Goal: Book appointment/travel/reservation

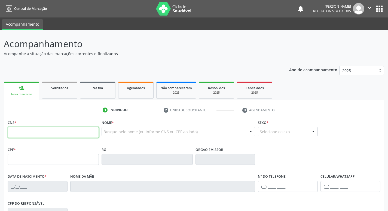
paste input "898 0037 0723 8255"
type input "898 0037 0723 8255"
type input "053.494.224-56"
type input "0[DATE]"
type input "[PERSON_NAME]"
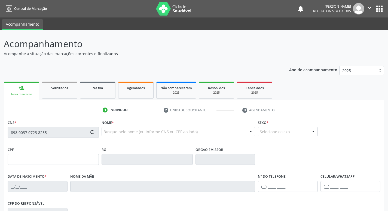
type input "[PHONE_NUMBER]"
type input "106"
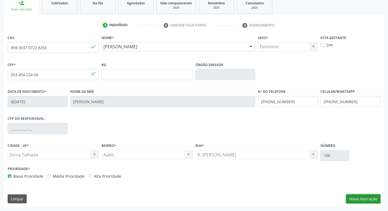
click at [353, 196] on button "Nova marcação" at bounding box center [363, 198] width 34 height 9
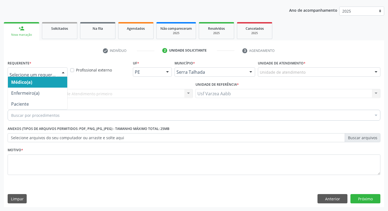
click at [21, 75] on div at bounding box center [38, 71] width 60 height 9
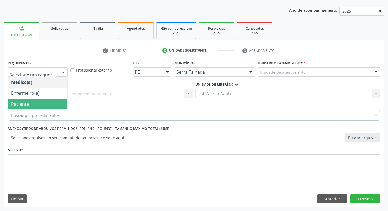
click at [30, 108] on span "Paciente" at bounding box center [37, 103] width 59 height 11
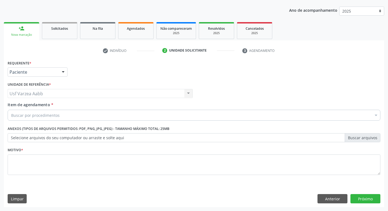
click at [41, 118] on div "Buscar por procedimentos" at bounding box center [194, 115] width 373 height 11
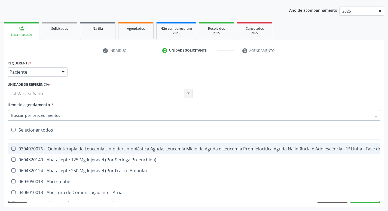
click at [41, 116] on input "Item de agendamento *" at bounding box center [191, 115] width 361 height 11
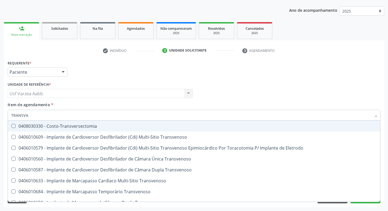
type input "TRANSVAG"
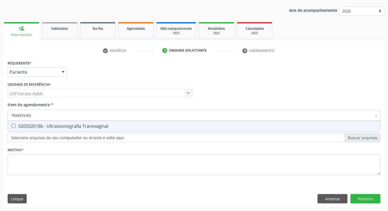
click at [44, 125] on div "0205020186 - Ultrassonografia Transvaginal" at bounding box center [194, 126] width 366 height 4
checkbox Transvaginal "true"
click at [58, 115] on input "TRANSVAG" at bounding box center [191, 115] width 361 height 11
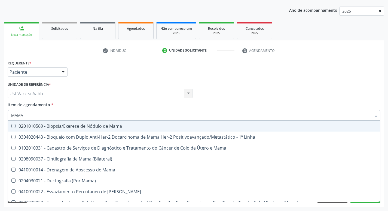
type input "MAMAR"
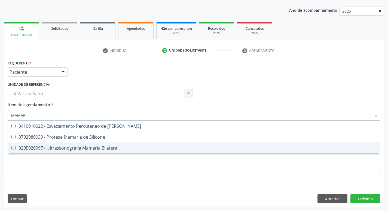
click at [88, 149] on div "0205020097 - Ultrassonografia Mamaria Bilateral" at bounding box center [194, 148] width 366 height 4
checkbox Bilateral "true"
type input "MAMAR"
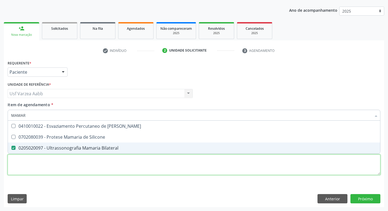
click at [91, 165] on div "Requerente * Paciente Médico(a) Enfermeiro(a) Paciente Nenhum resultado encontr…" at bounding box center [194, 120] width 373 height 123
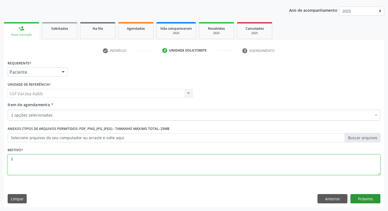
type textarea "X"
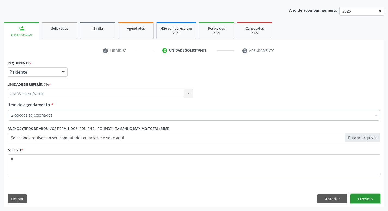
click at [363, 196] on button "Próximo" at bounding box center [366, 198] width 30 height 9
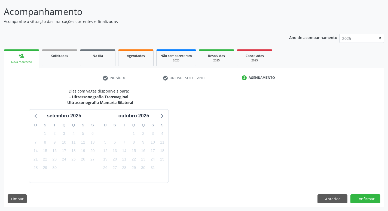
scroll to position [48, 0]
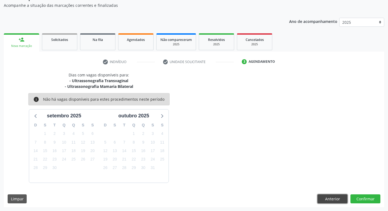
click at [328, 197] on button "Anterior" at bounding box center [333, 198] width 30 height 9
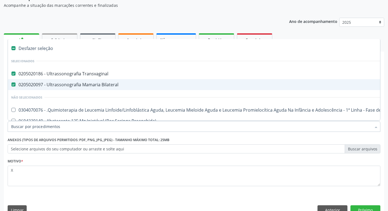
click at [45, 83] on div "0205020097 - Ultrassonografia Mamaria Bilateral" at bounding box center [223, 84] width 424 height 4
checkbox Bilateral "false"
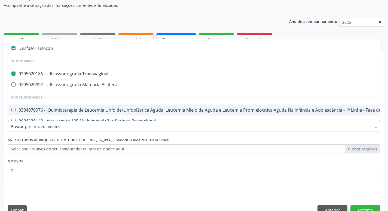
click at [363, 204] on div "Requerente * Paciente Médico(a) Enfermeiro(a) Paciente Nenhum resultado encontr…" at bounding box center [194, 144] width 381 height 148
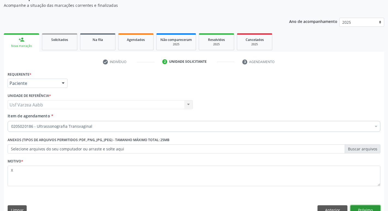
click at [363, 207] on button "Próximo" at bounding box center [366, 209] width 30 height 9
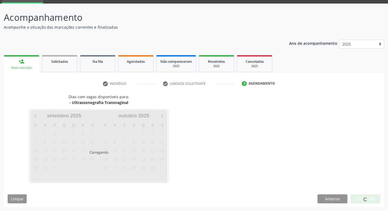
scroll to position [43, 0]
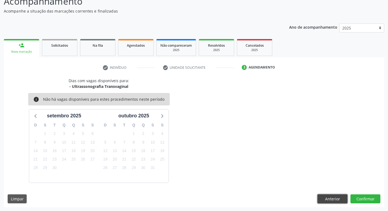
click at [322, 197] on button "Anterior" at bounding box center [333, 198] width 30 height 9
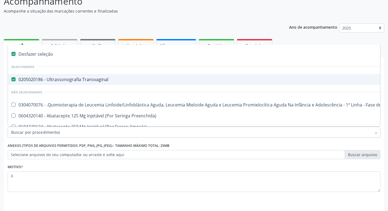
click at [69, 78] on div "0205020186 - Ultrassonografia Transvaginal" at bounding box center [223, 79] width 424 height 4
checkbox Transvaginal "false"
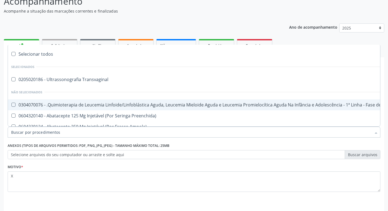
click at [74, 133] on input "Item de agendamento *" at bounding box center [191, 131] width 361 height 11
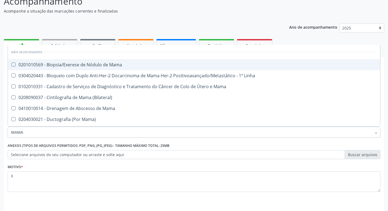
type input "MAMAR"
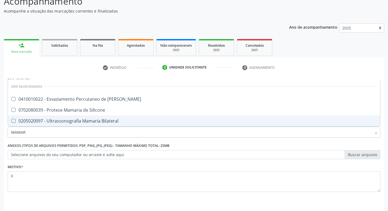
click at [76, 120] on div "0205020097 - Ultrassonografia Mamaria Bilateral" at bounding box center [194, 121] width 366 height 4
checkbox Bilateral "true"
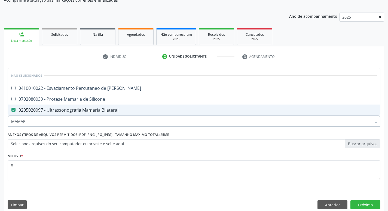
scroll to position [59, 0]
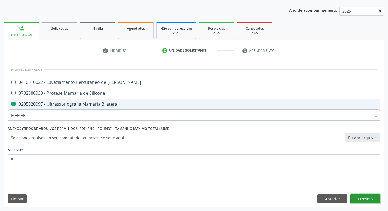
click at [361, 198] on button "Próximo" at bounding box center [366, 198] width 30 height 9
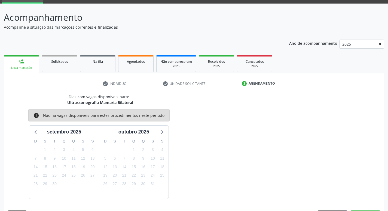
scroll to position [43, 0]
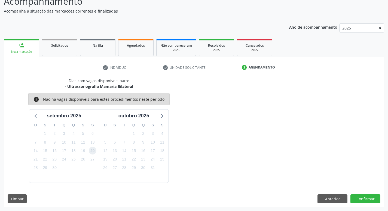
click at [92, 151] on span "20" at bounding box center [93, 151] width 8 height 8
click at [93, 153] on span "20" at bounding box center [93, 151] width 8 height 8
click at [331, 196] on button "Anterior" at bounding box center [333, 198] width 30 height 9
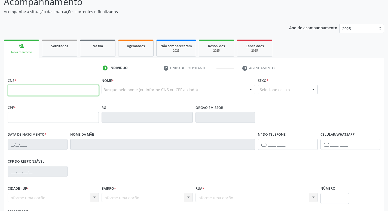
scroll to position [42, 0]
paste input "708 0048 4858 2520"
type input "708 0048 4858 2520"
type input "327.220.524-15"
type input "[DATE]"
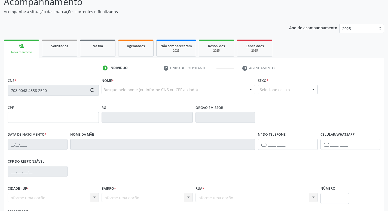
type input "Jozina Fontes Lima"
type input "(87) 99991-0020"
type input "318"
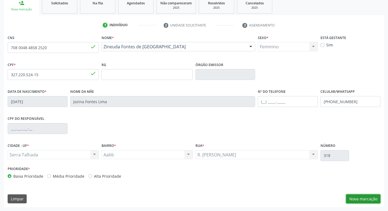
drag, startPoint x: 355, startPoint y: 199, endPoint x: 336, endPoint y: 190, distance: 20.8
click at [355, 199] on button "Nova marcação" at bounding box center [363, 198] width 34 height 9
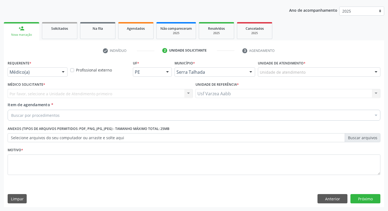
scroll to position [59, 0]
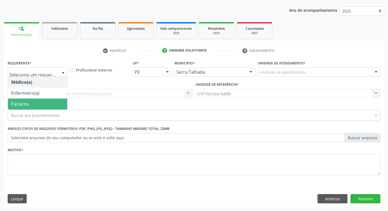
click at [43, 104] on span "Paciente" at bounding box center [37, 103] width 59 height 11
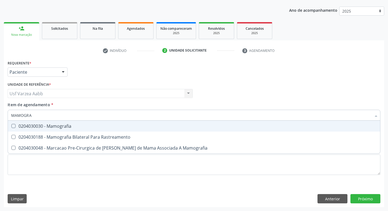
type input "MAMOGRAF"
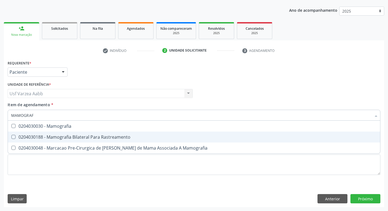
click at [75, 137] on div "0204030188 - Mamografia Bilateral Para Rastreamento" at bounding box center [194, 137] width 366 height 4
checkbox Rastreamento "true"
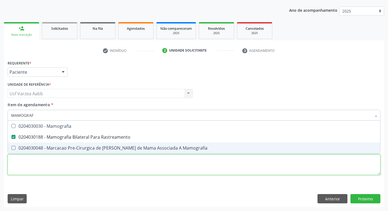
click at [80, 167] on div "Requerente * Paciente Médico(a) Enfermeiro(a) Paciente Nenhum resultado encontr…" at bounding box center [194, 120] width 373 height 123
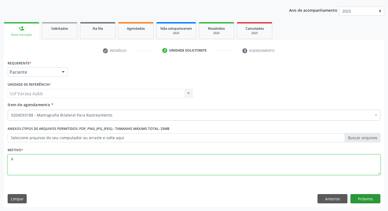
type textarea "A"
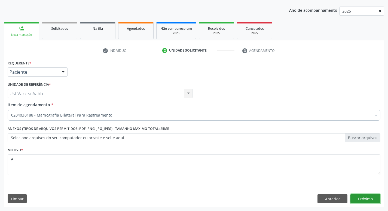
click at [376, 200] on button "Próximo" at bounding box center [366, 198] width 30 height 9
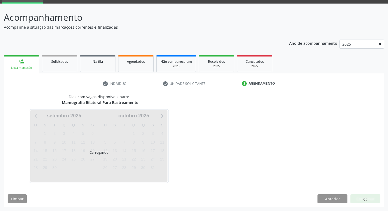
scroll to position [26, 0]
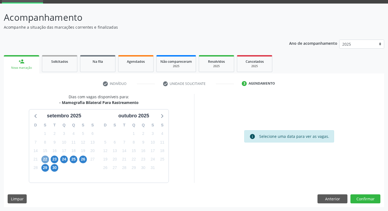
click at [45, 161] on span "22" at bounding box center [45, 159] width 8 height 8
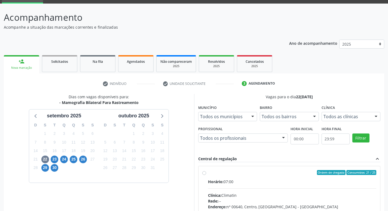
click at [208, 173] on label "Ordem de chegada Consumidos: 21 / 25 Horário: 07:00 Clínica: Climatin Rede: -- …" at bounding box center [292, 212] width 169 height 84
click at [206, 173] on input "Ordem de chegada Consumidos: 21 / 25 Horário: 07:00 Clínica: Climatin Rede: -- …" at bounding box center [204, 172] width 4 height 5
radio input "true"
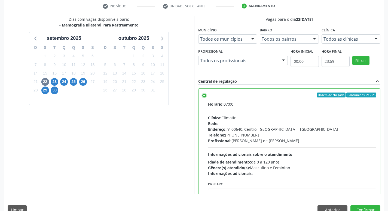
scroll to position [115, 0]
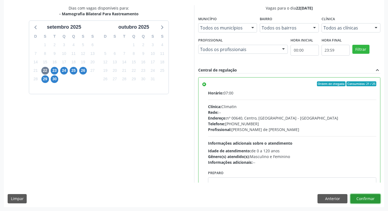
click at [371, 196] on button "Confirmar" at bounding box center [366, 198] width 30 height 9
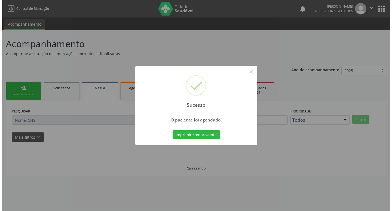
scroll to position [0, 0]
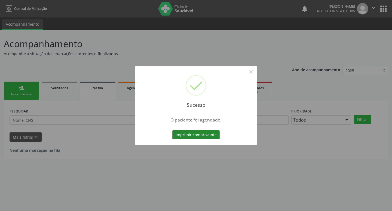
click at [205, 132] on button "Imprimir comprovante" at bounding box center [196, 134] width 47 height 9
